Goal: Task Accomplishment & Management: Manage account settings

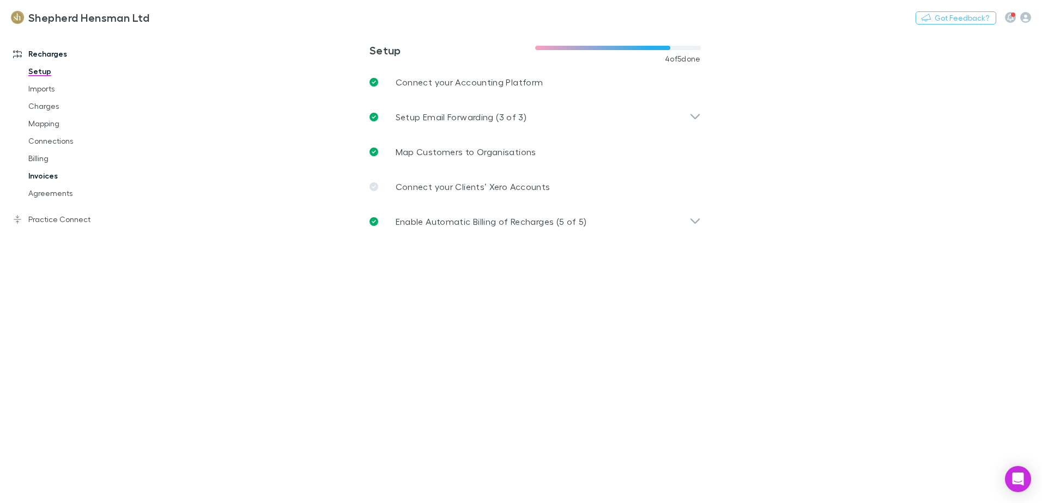
click at [44, 173] on link "Invoices" at bounding box center [82, 175] width 130 height 17
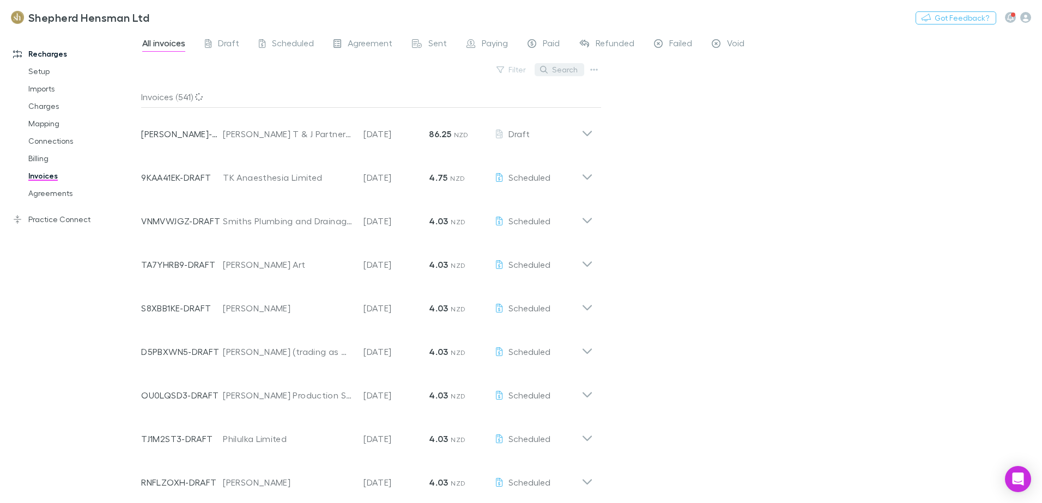
click at [567, 68] on button "Search" at bounding box center [559, 69] width 50 height 13
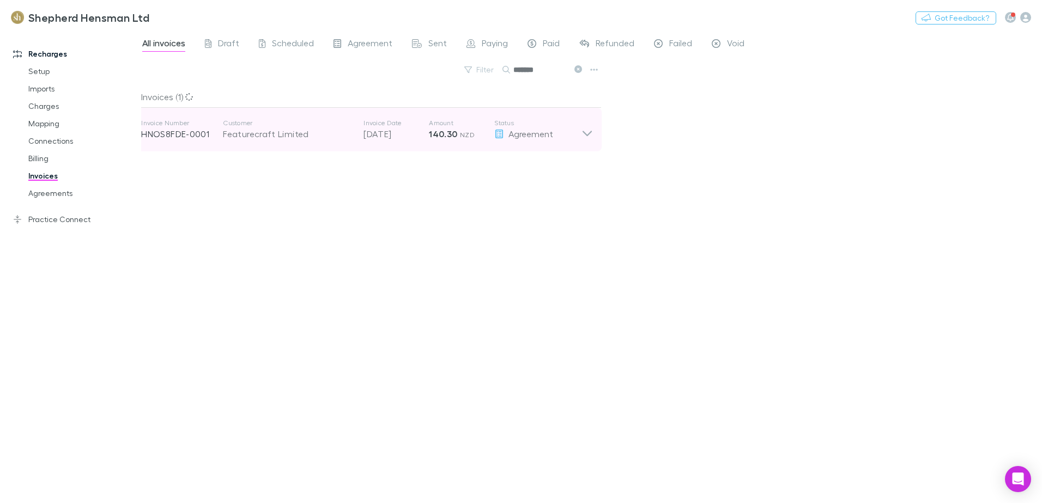
type input "*******"
click at [278, 141] on div "Invoice Number HNOS8FDE-0001 Customer Featurecraft Limited Invoice Date [DATE] …" at bounding box center [361, 129] width 440 height 39
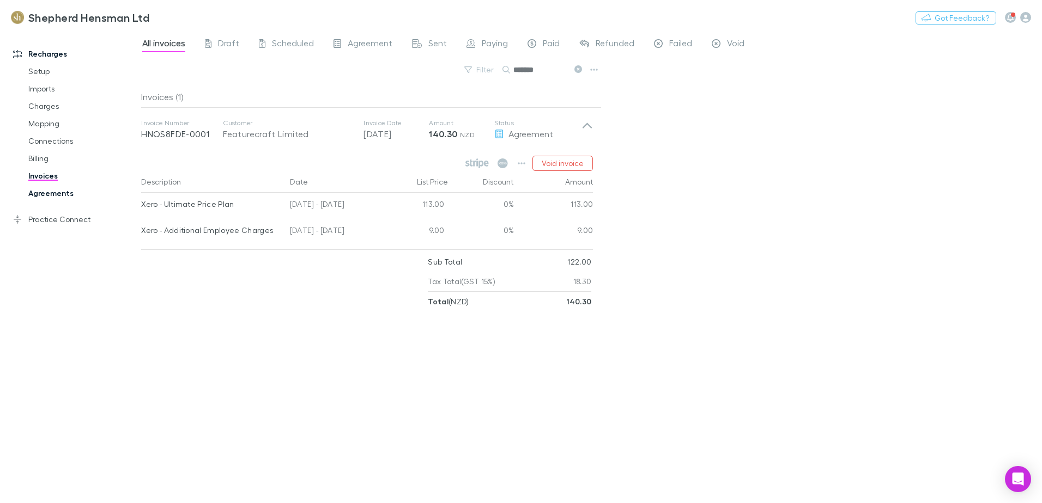
click at [57, 194] on link "Agreements" at bounding box center [82, 193] width 130 height 17
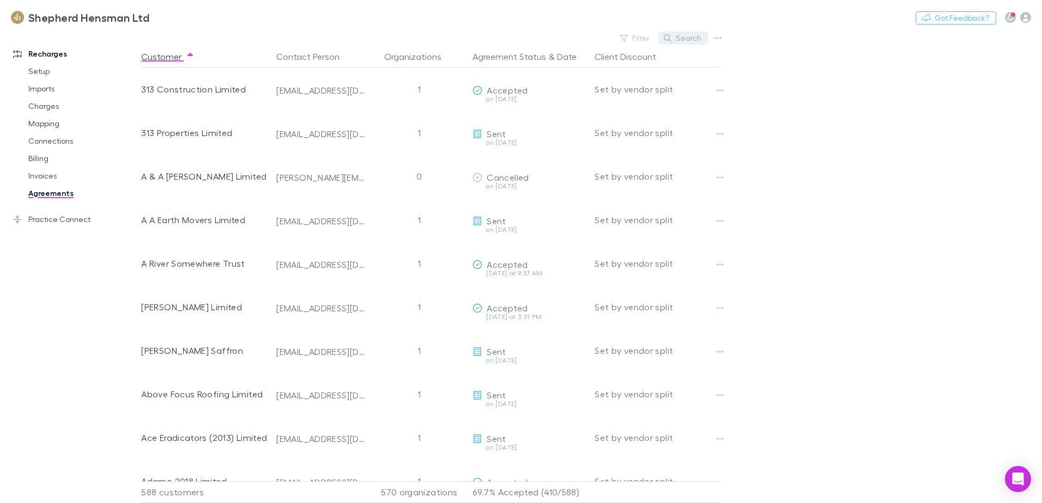
click at [687, 37] on button "Search" at bounding box center [683, 38] width 50 height 13
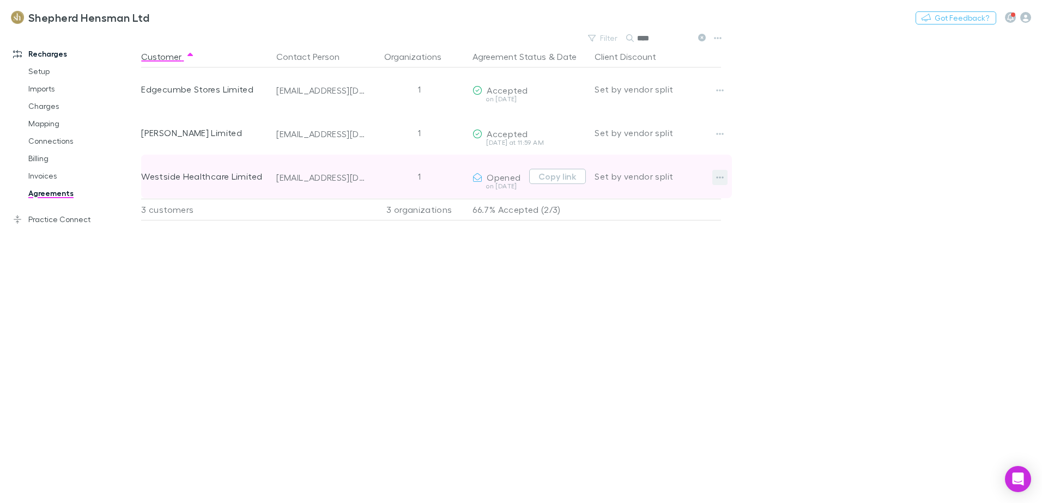
click at [722, 178] on icon "button" at bounding box center [720, 178] width 8 height 2
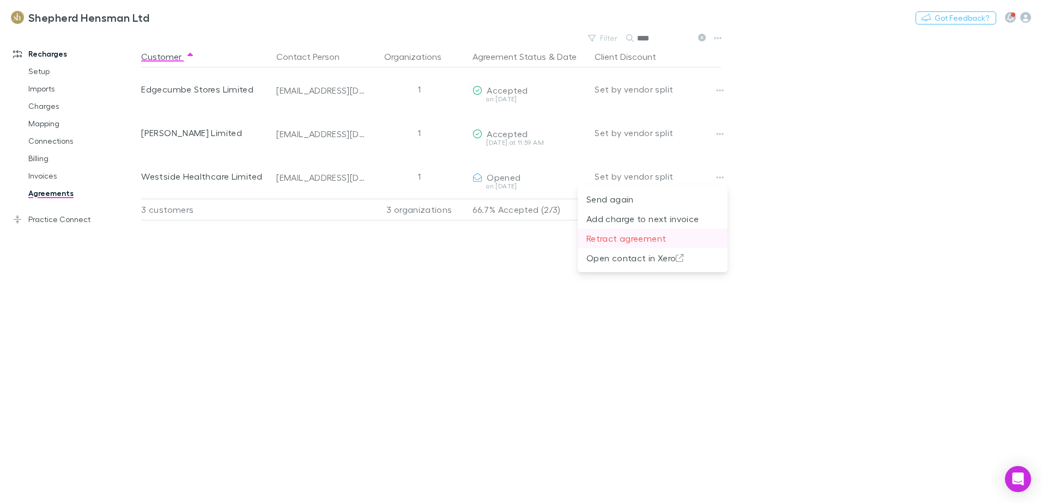
click at [647, 239] on p "Retract agreement" at bounding box center [652, 238] width 132 height 13
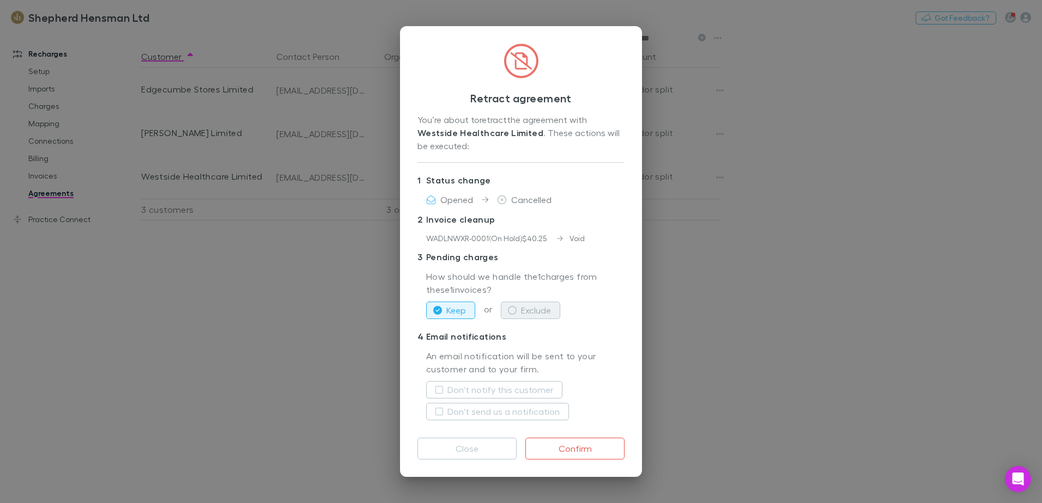
click at [512, 311] on icon "button" at bounding box center [512, 310] width 9 height 9
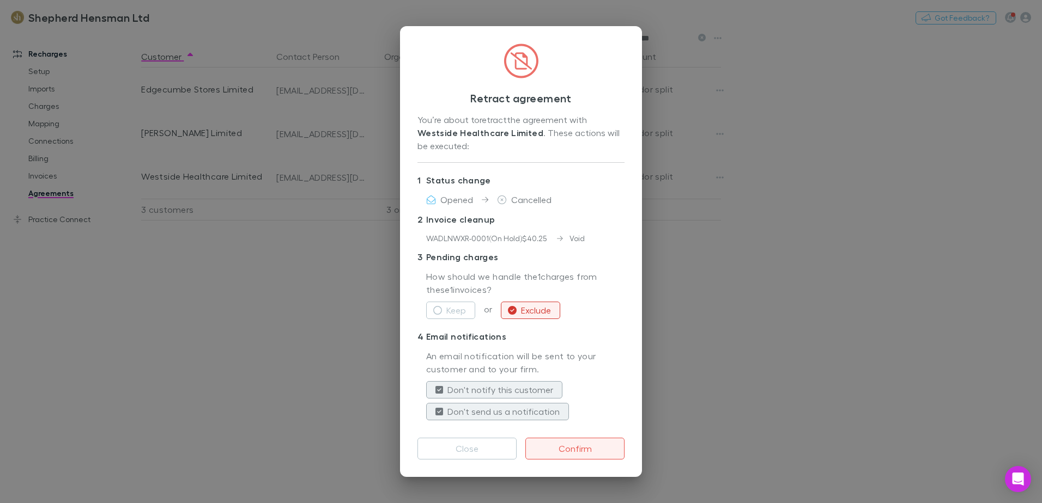
click at [580, 449] on button "Confirm" at bounding box center [574, 449] width 99 height 22
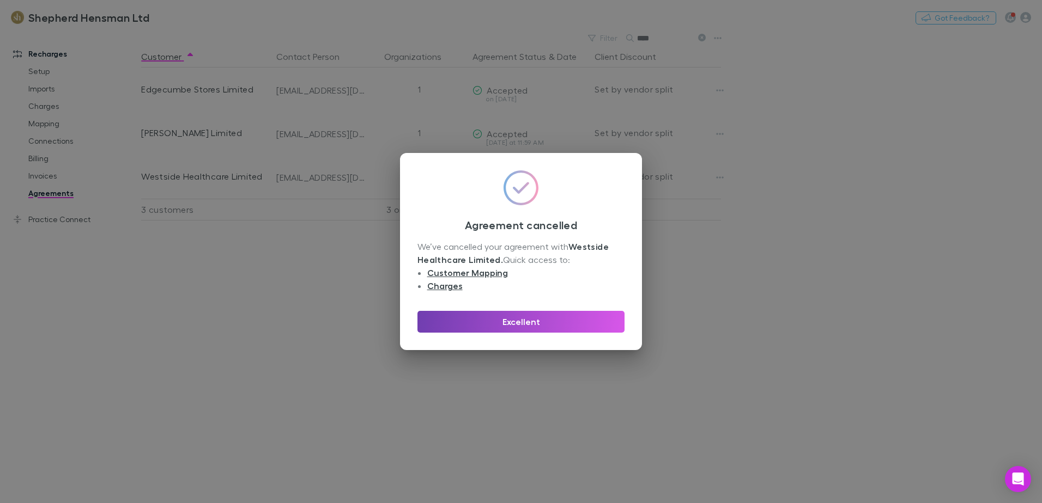
click at [572, 326] on button "Excellent" at bounding box center [520, 322] width 207 height 22
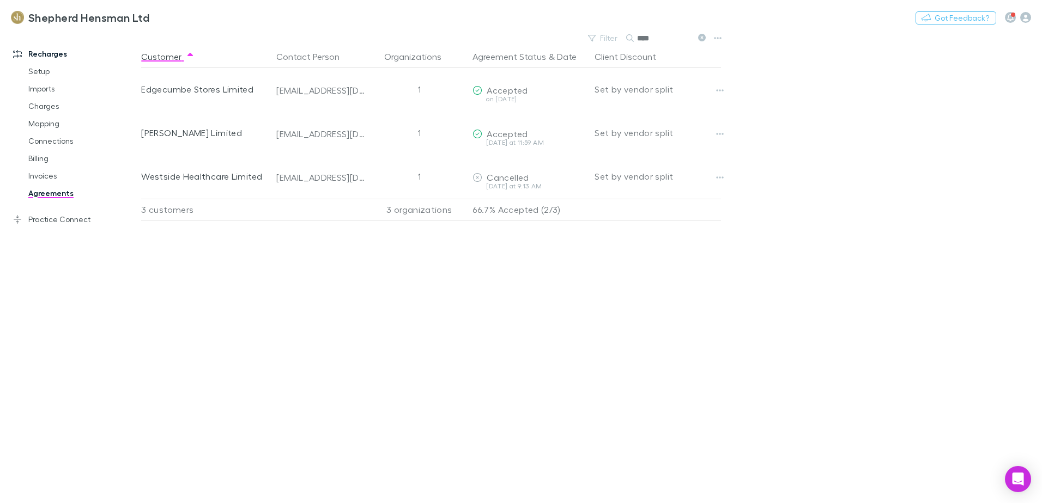
click at [45, 195] on link "Agreements" at bounding box center [82, 193] width 130 height 17
type input "*"
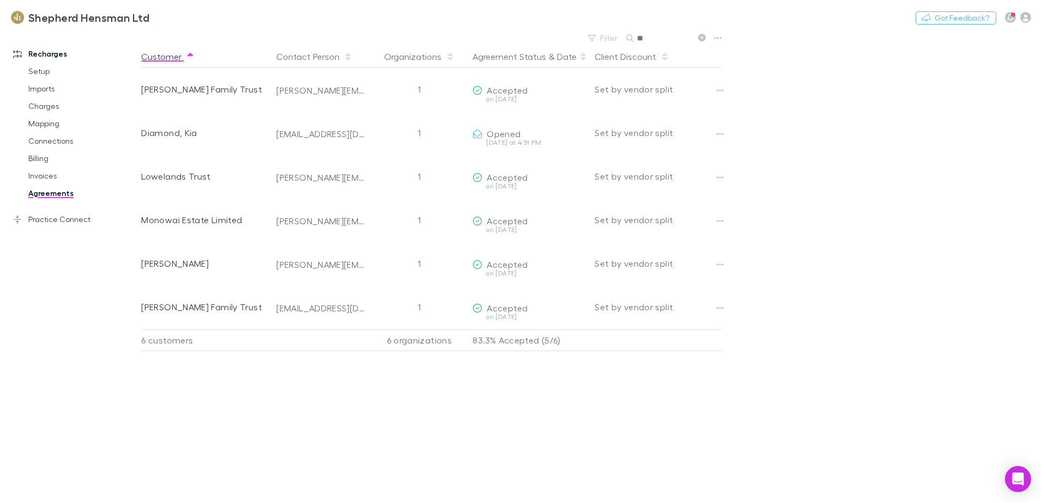
type input "*"
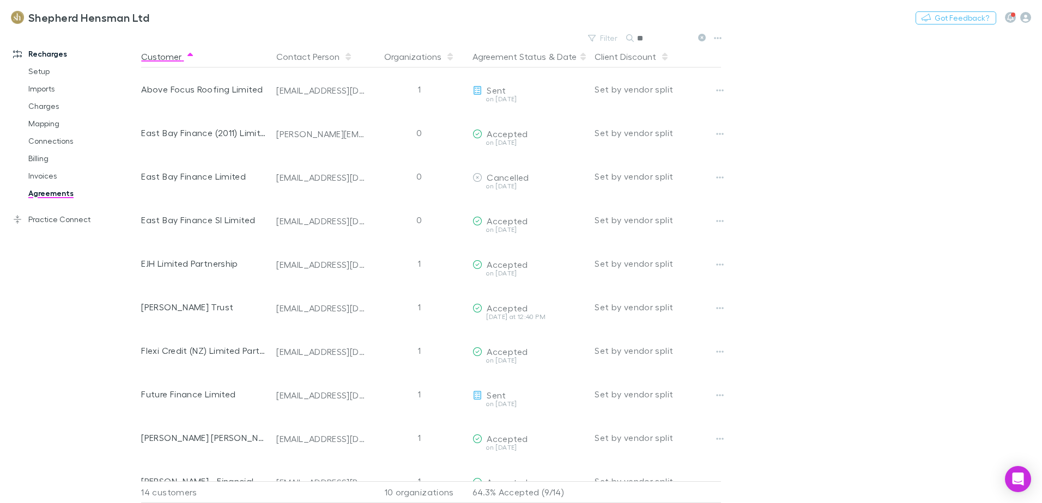
type input "*"
click at [53, 177] on link "Invoices" at bounding box center [82, 175] width 130 height 17
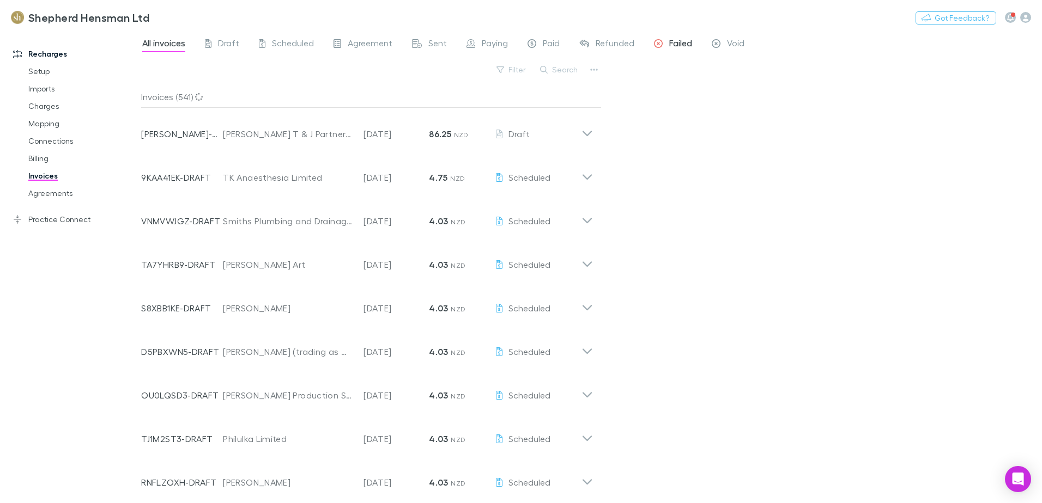
click at [683, 40] on span "Failed" at bounding box center [680, 45] width 23 height 14
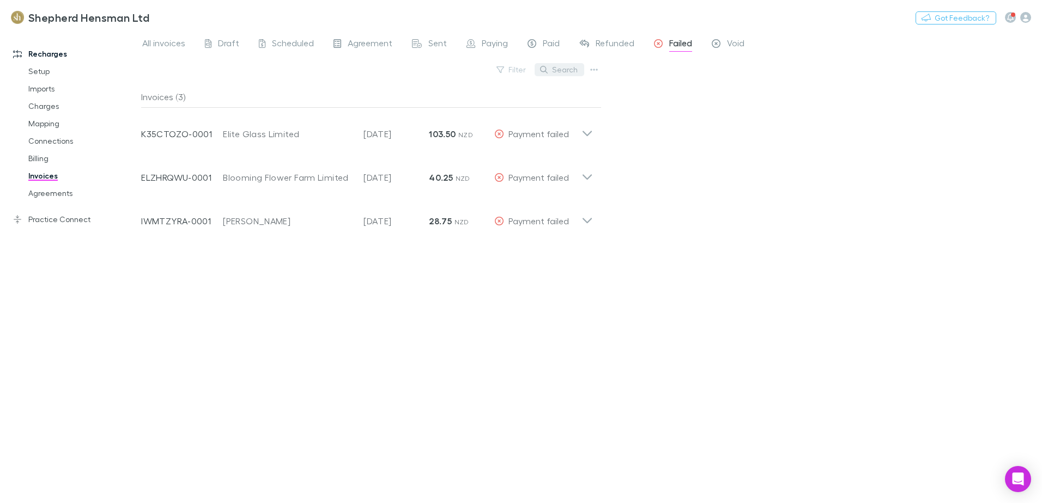
click at [560, 70] on button "Search" at bounding box center [559, 69] width 50 height 13
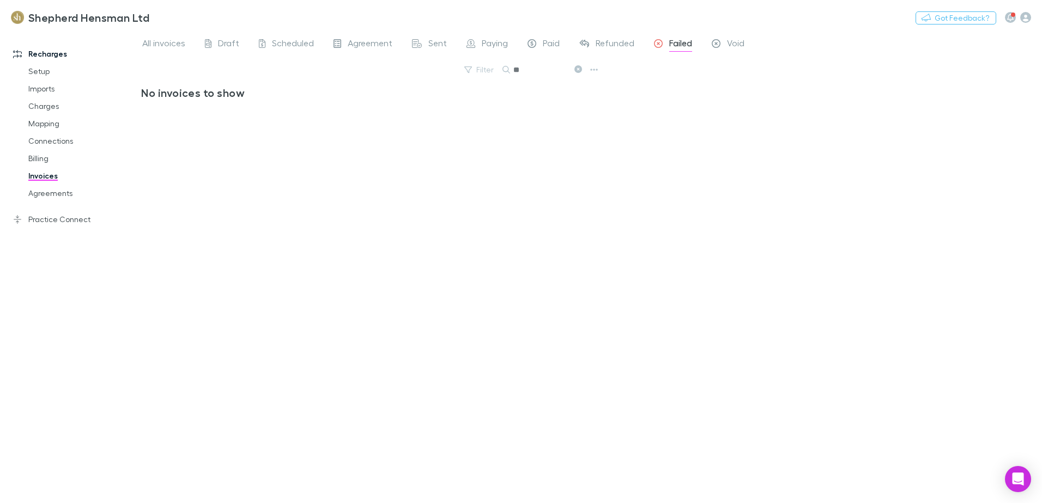
type input "*"
type input "***"
click at [141, 339] on div "Recharges Setup Imports Charges Mapping Connections Billing Invoices Agreements…" at bounding box center [521, 267] width 1042 height 473
click at [50, 189] on link "Agreements" at bounding box center [82, 193] width 130 height 17
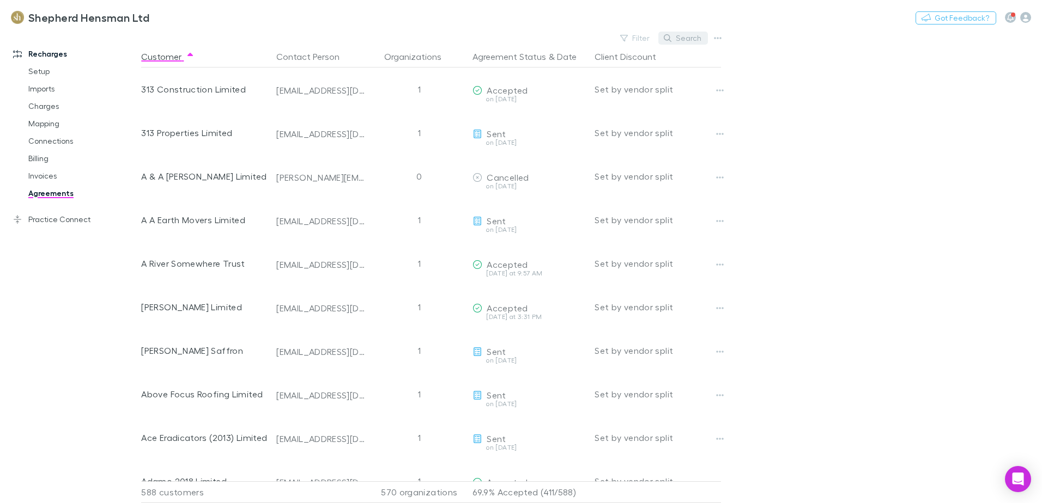
click at [680, 41] on button "Search" at bounding box center [683, 38] width 50 height 13
click at [688, 41] on button "Search" at bounding box center [683, 38] width 50 height 13
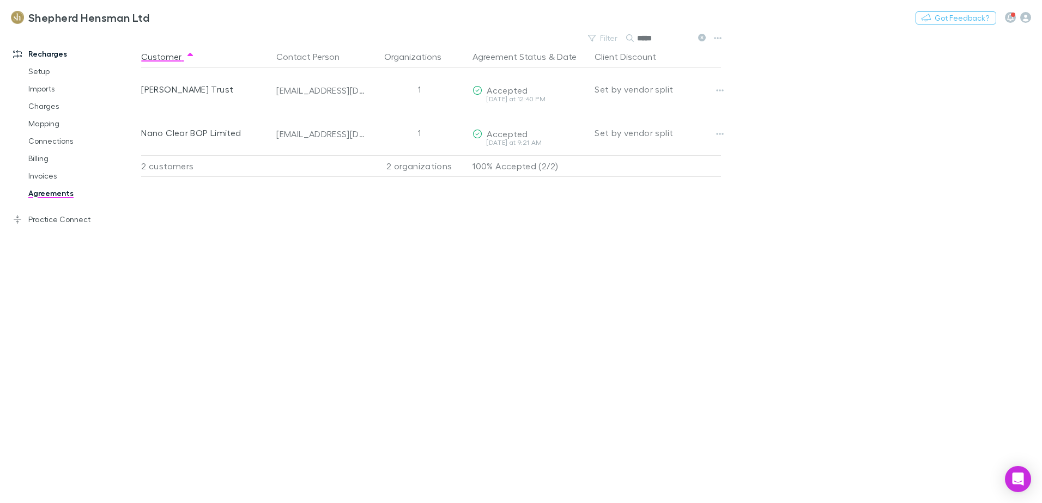
click at [656, 34] on input "*****" at bounding box center [664, 38] width 54 height 15
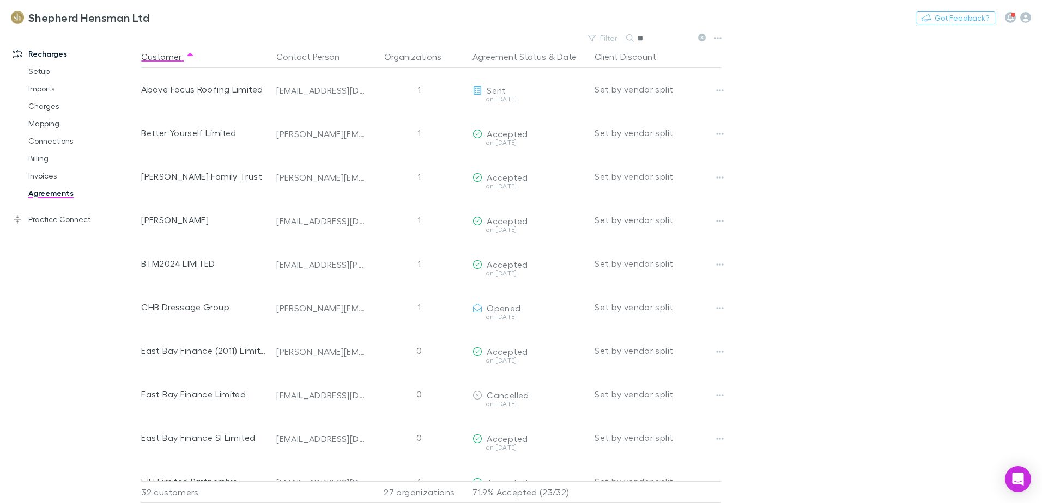
type input "*"
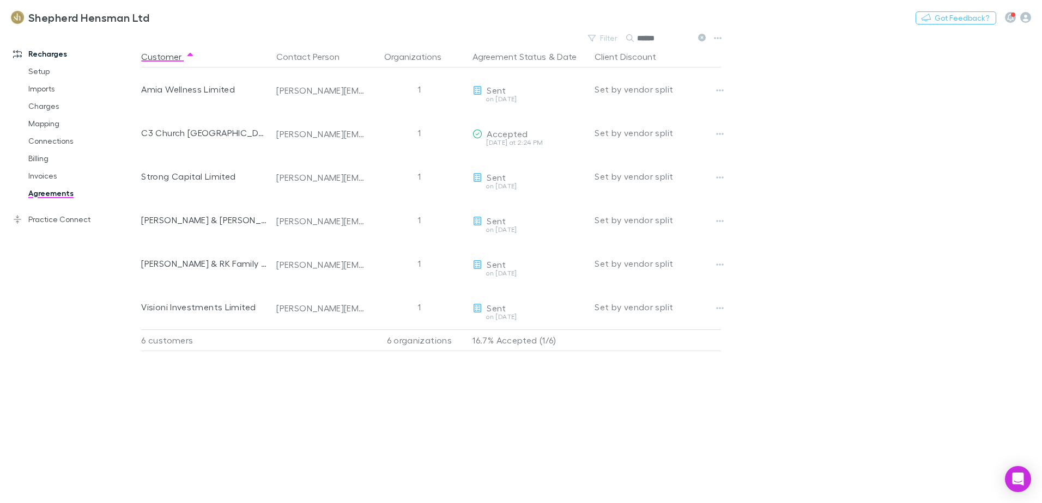
click at [669, 38] on input "******" at bounding box center [664, 38] width 54 height 15
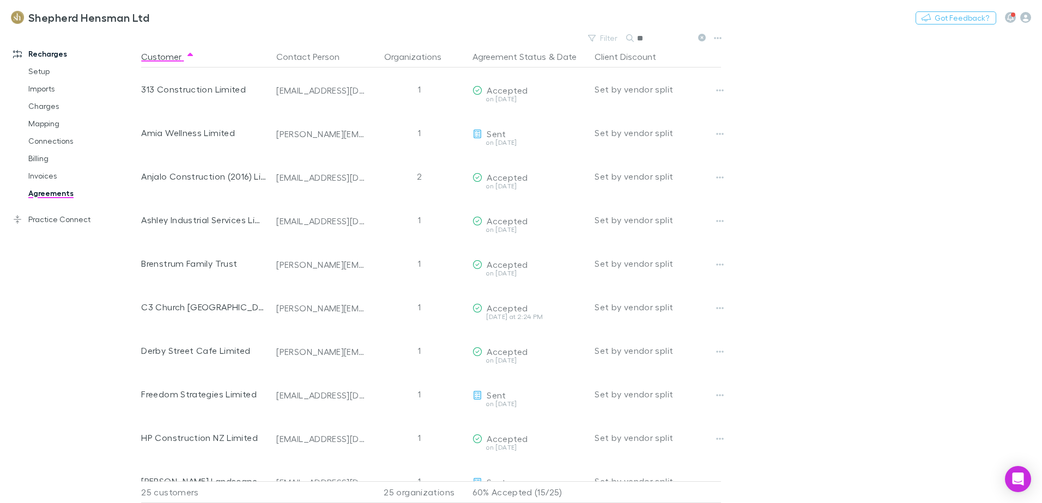
type input "*"
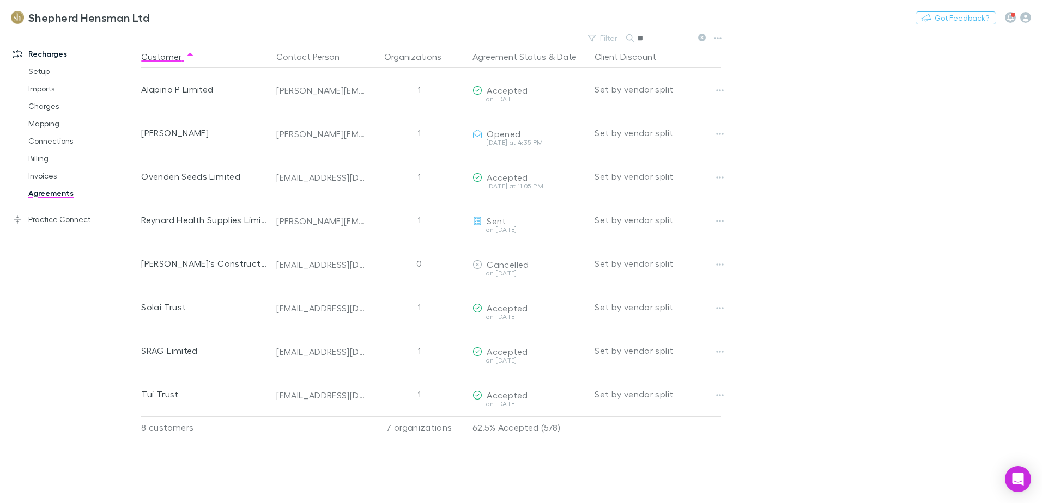
type input "*"
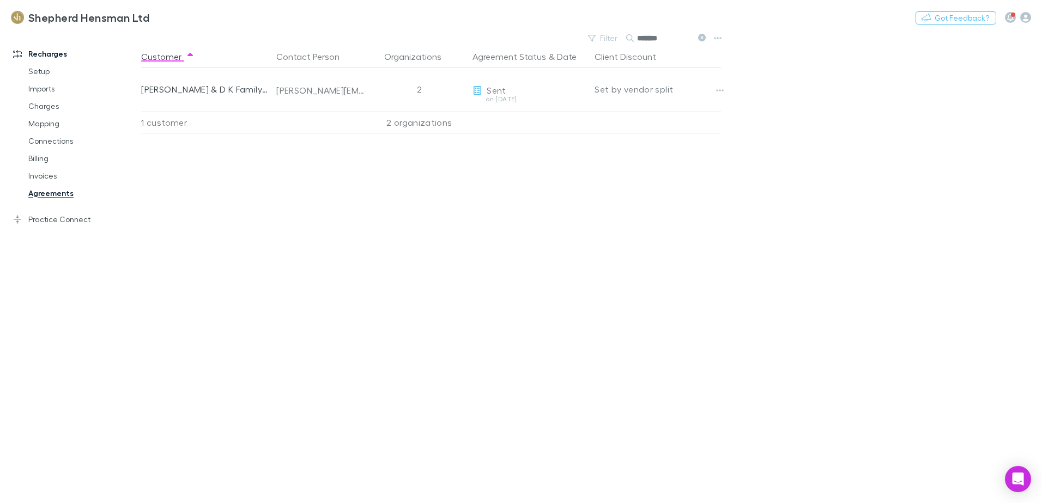
click at [670, 35] on input "*******" at bounding box center [664, 38] width 54 height 15
type input "*"
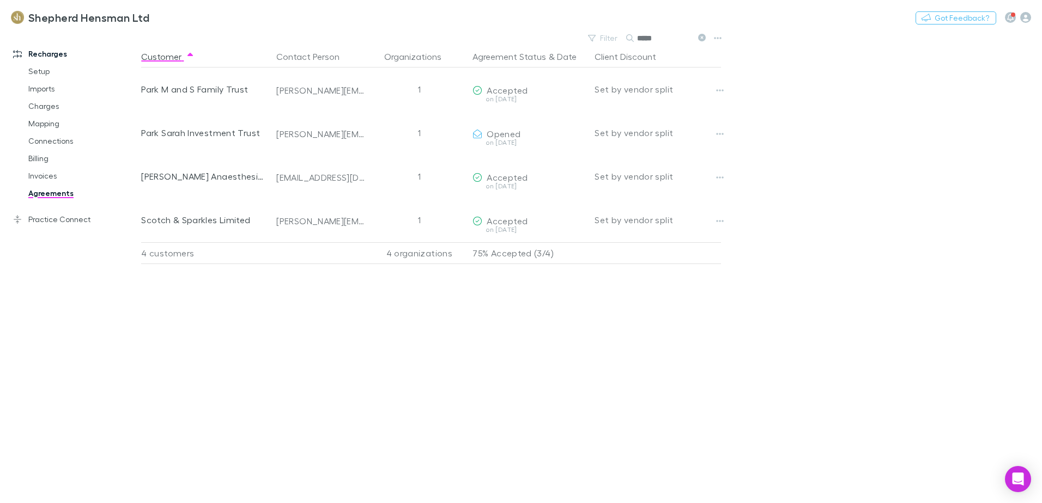
click at [669, 38] on input "*****" at bounding box center [664, 38] width 54 height 15
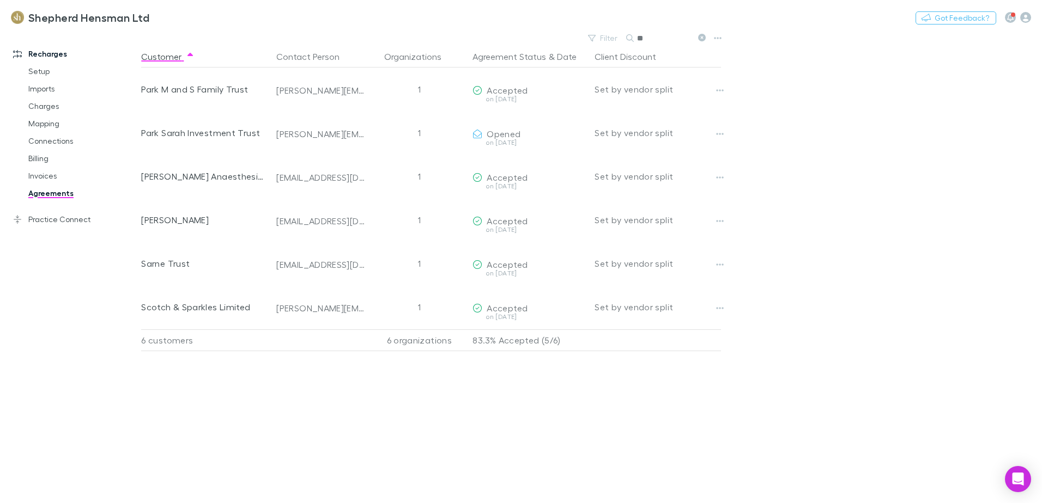
type input "*"
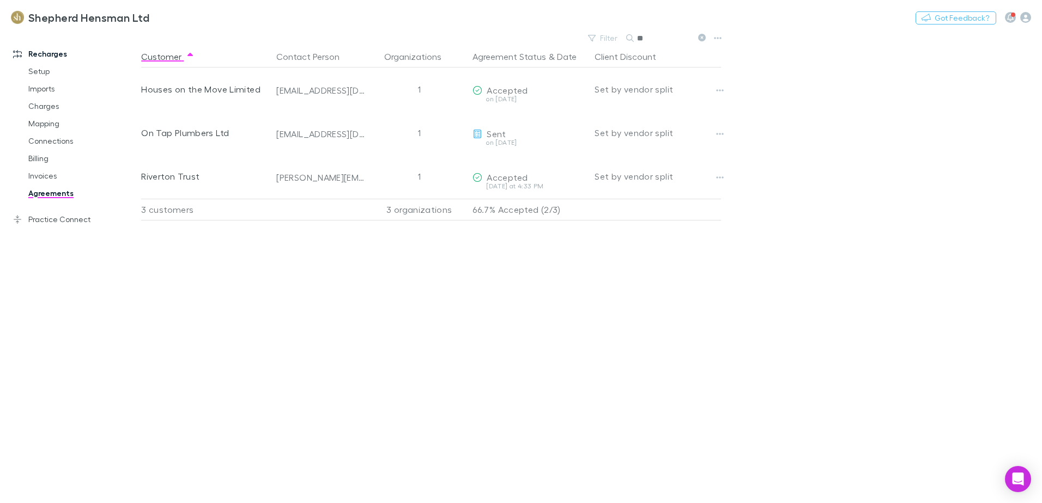
type input "*"
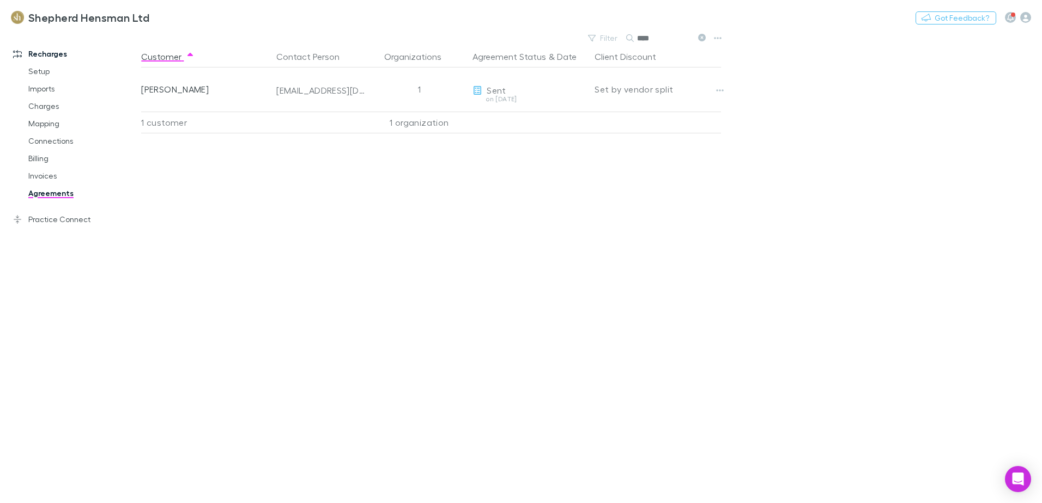
drag, startPoint x: 651, startPoint y: 40, endPoint x: 787, endPoint y: 34, distance: 136.4
click at [652, 40] on input "****" at bounding box center [664, 38] width 54 height 15
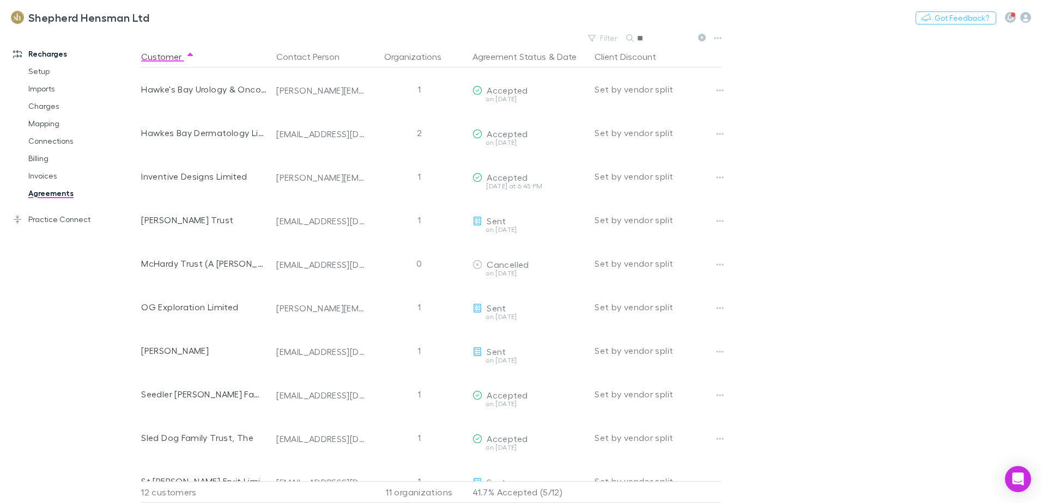
type input "*"
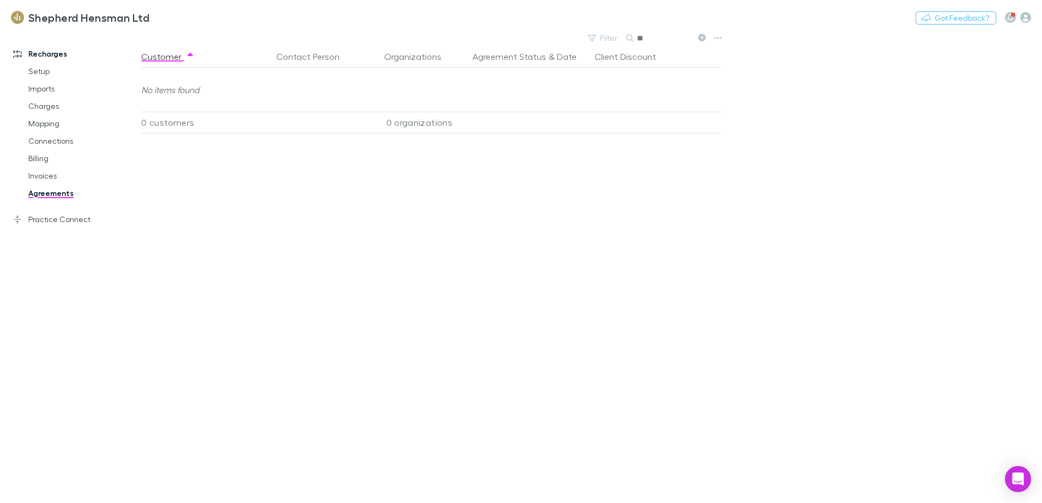
type input "*"
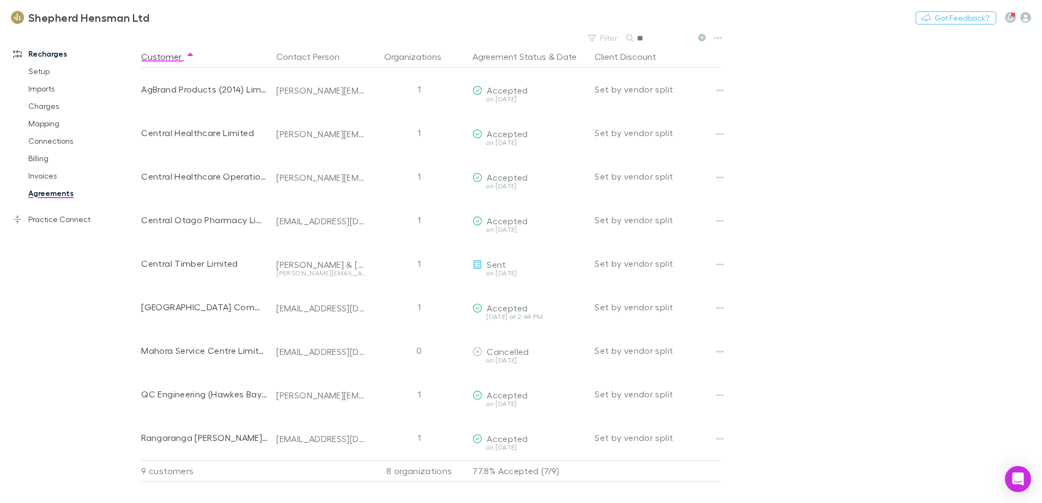
type input "*"
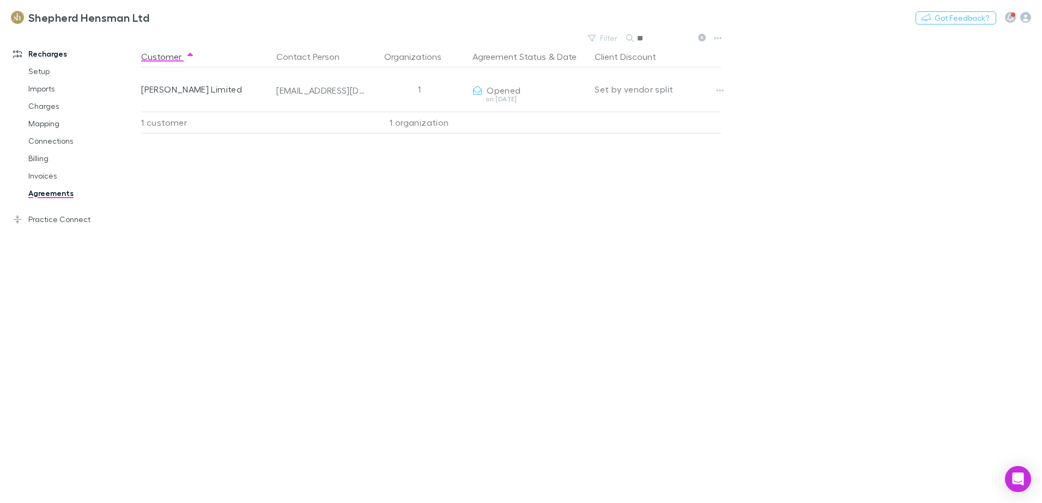
type input "*"
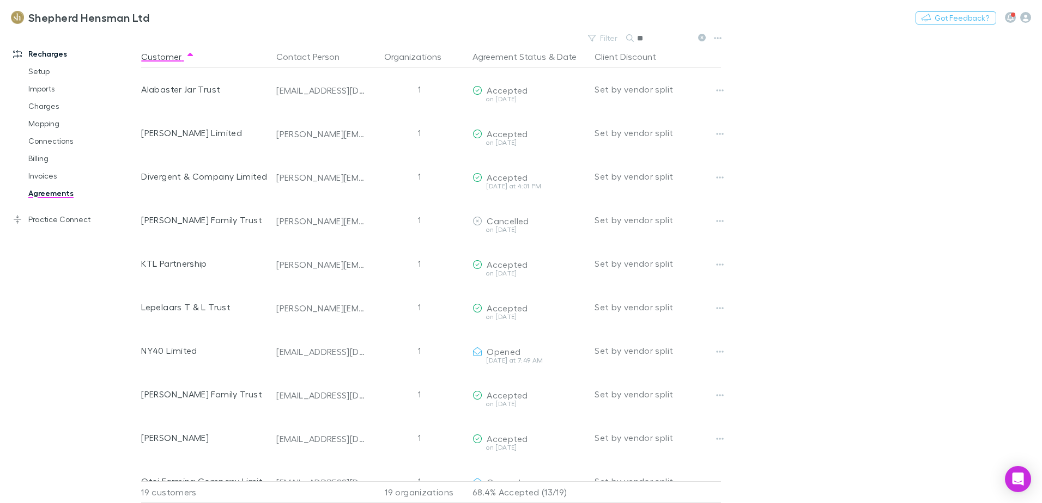
type input "*"
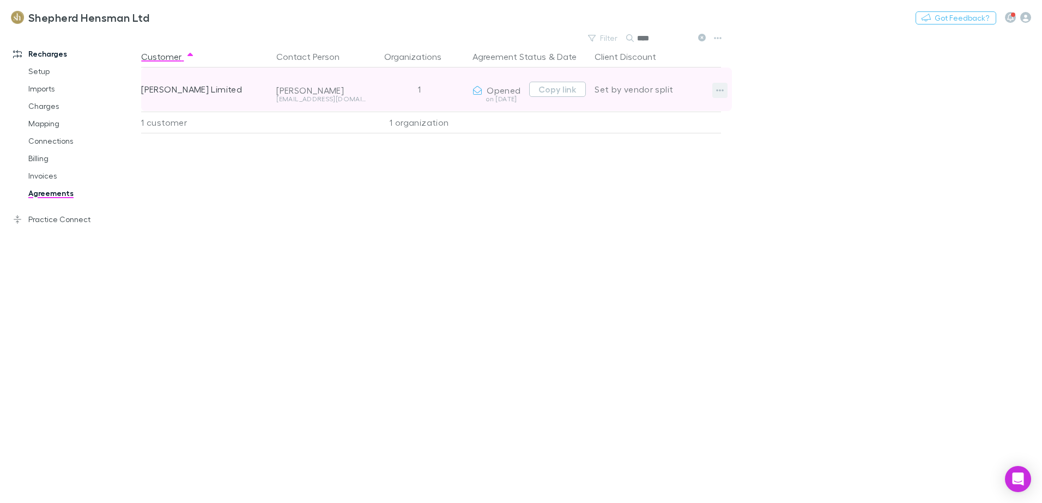
click at [720, 90] on icon "button" at bounding box center [720, 90] width 8 height 2
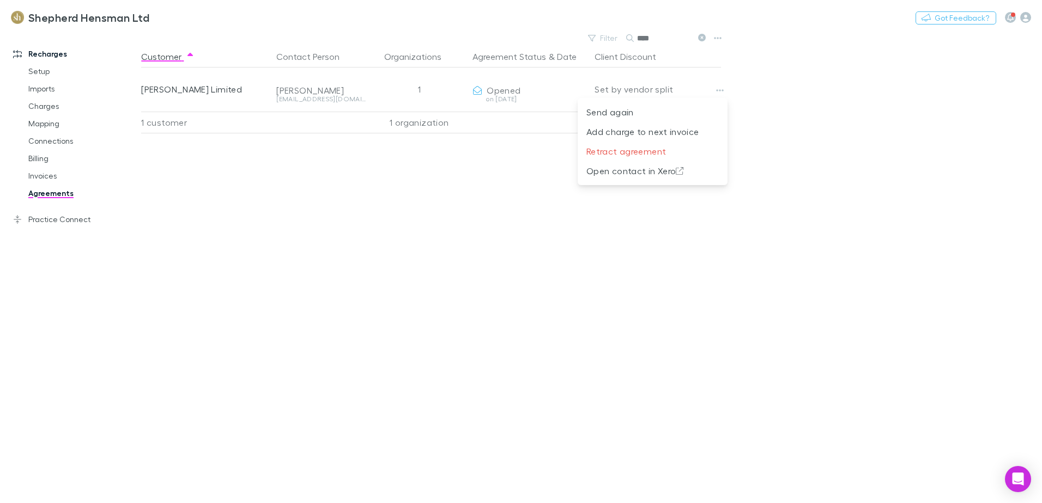
click at [437, 213] on div at bounding box center [521, 251] width 1042 height 503
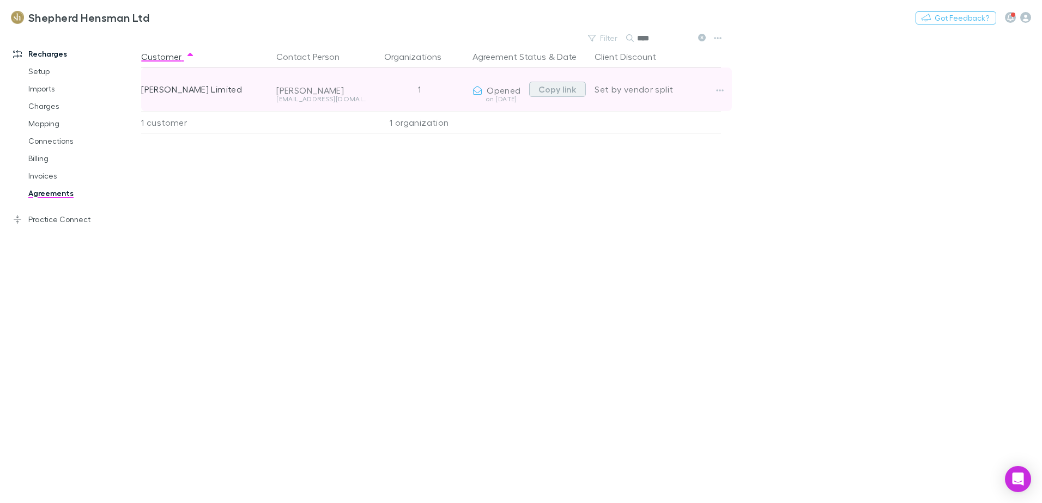
click at [568, 90] on button "Copy link" at bounding box center [557, 89] width 57 height 15
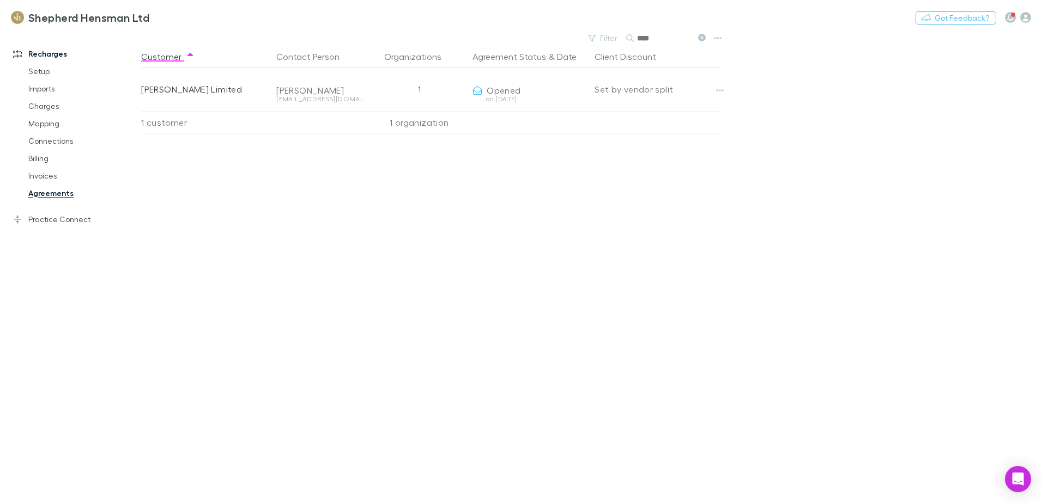
click at [660, 34] on input "***" at bounding box center [664, 38] width 54 height 15
type input "*"
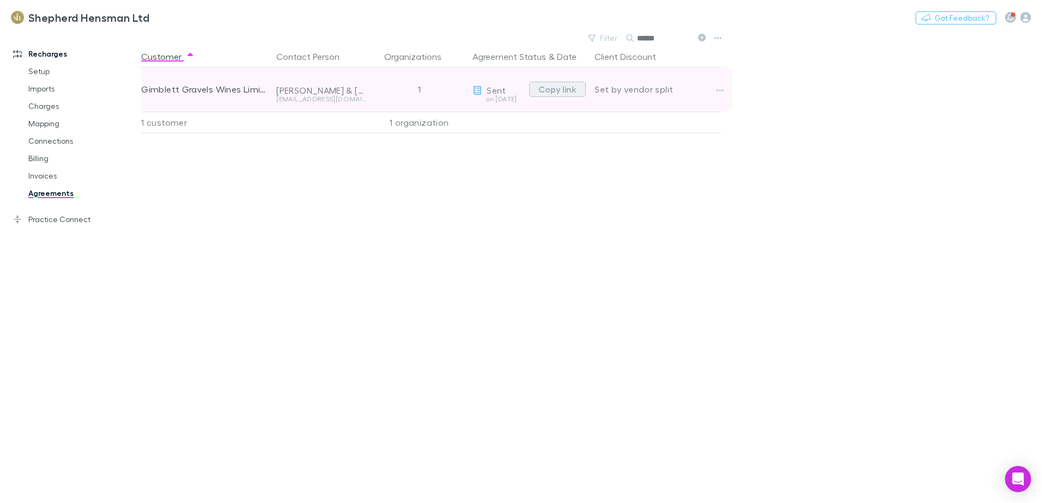
click at [542, 90] on button "Copy link" at bounding box center [557, 89] width 57 height 15
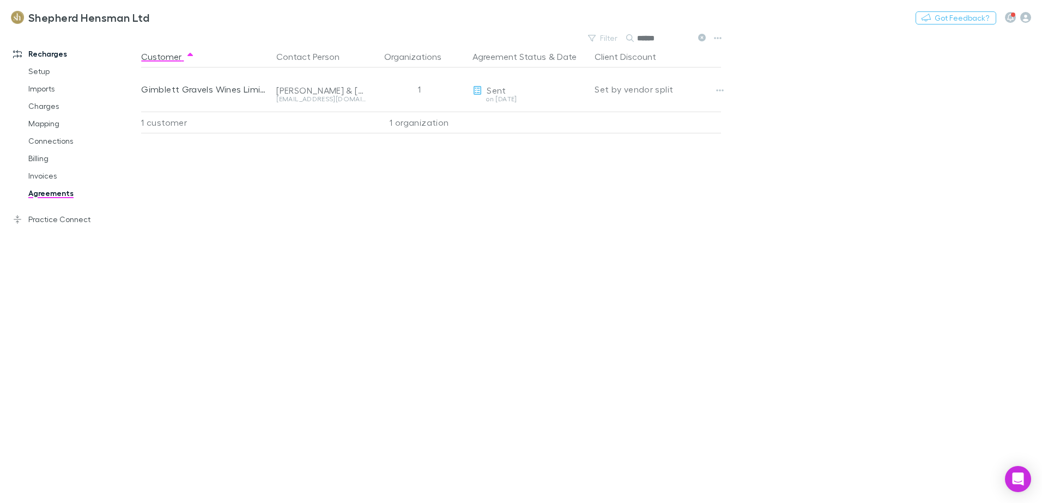
click at [665, 35] on input "******" at bounding box center [664, 38] width 54 height 15
type input "*"
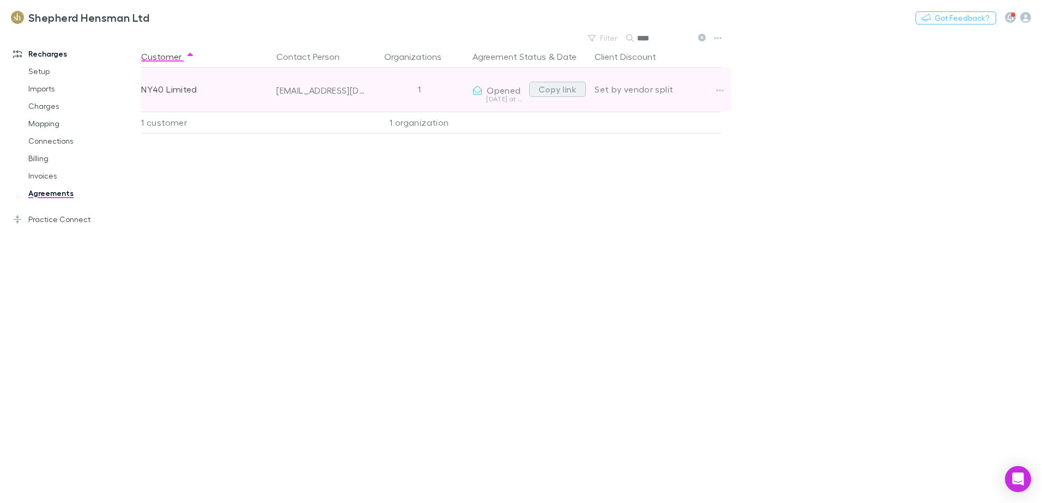
type input "****"
click at [549, 92] on button "Copy link" at bounding box center [557, 89] width 57 height 15
